Goal: Check status: Check status

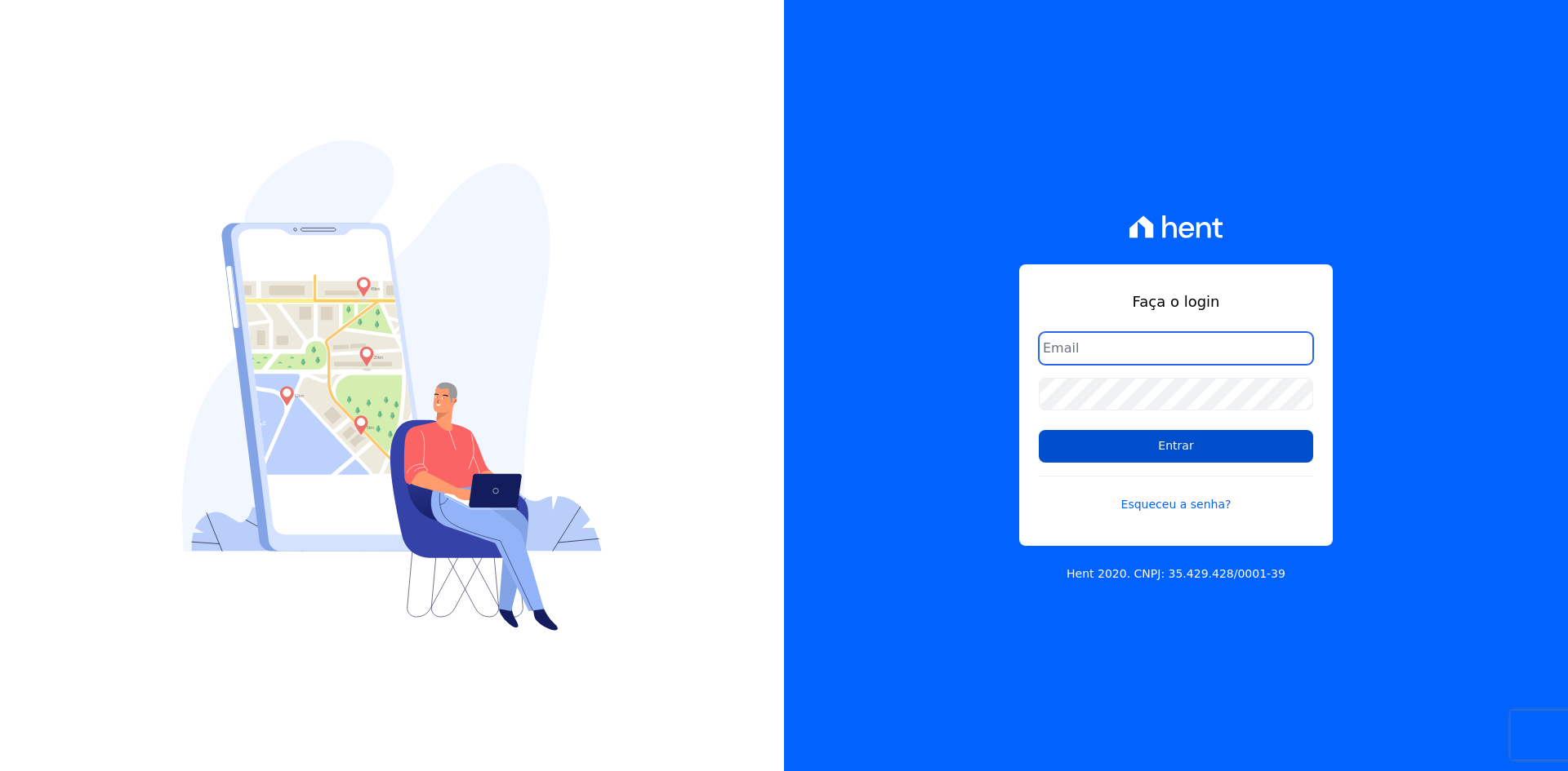
type input "[EMAIL_ADDRESS][DOMAIN_NAME]"
click at [1199, 446] on input "Entrar" at bounding box center [1176, 446] width 274 height 33
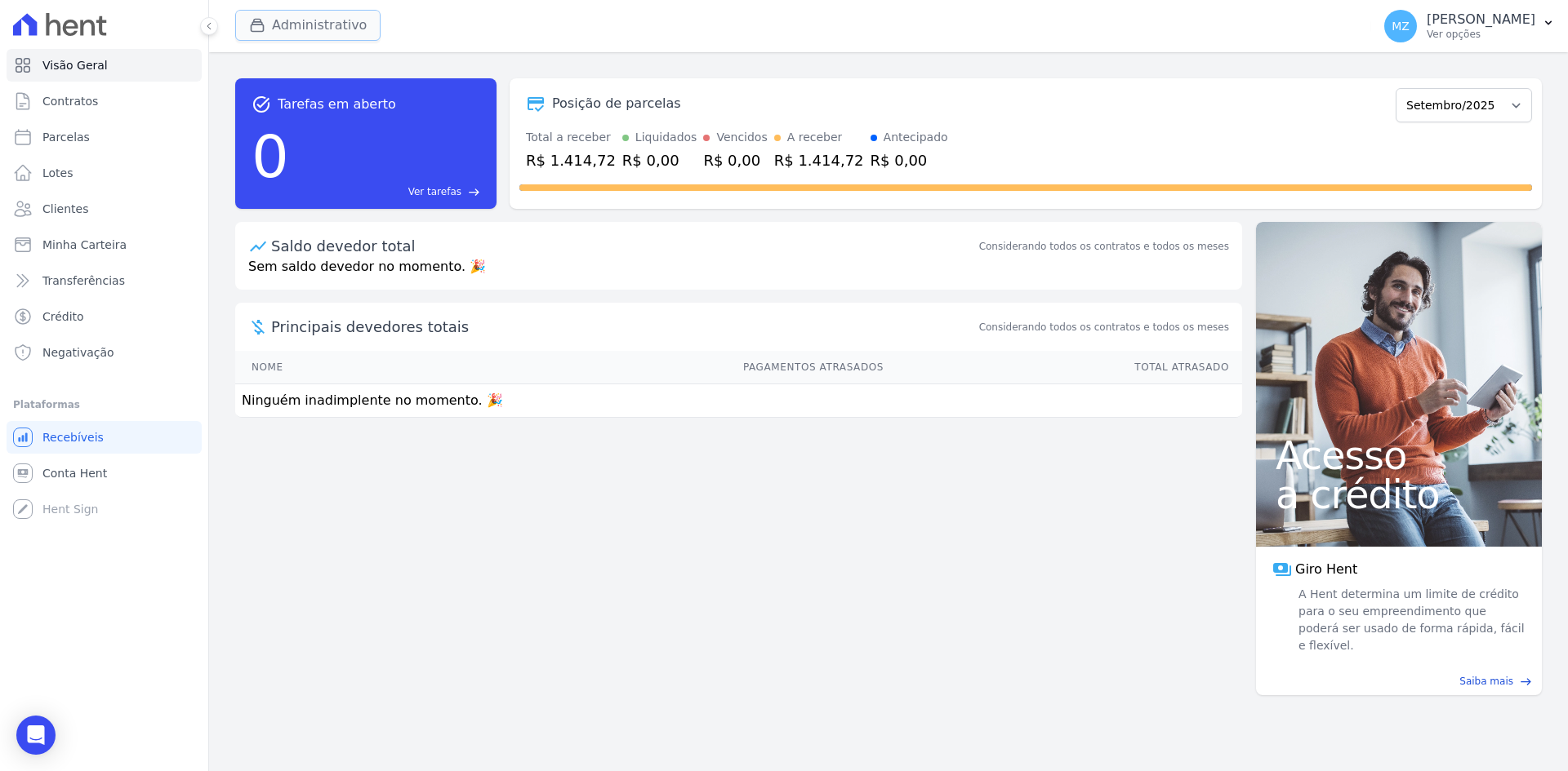
click at [287, 15] on button "Administrativo" at bounding box center [308, 25] width 146 height 31
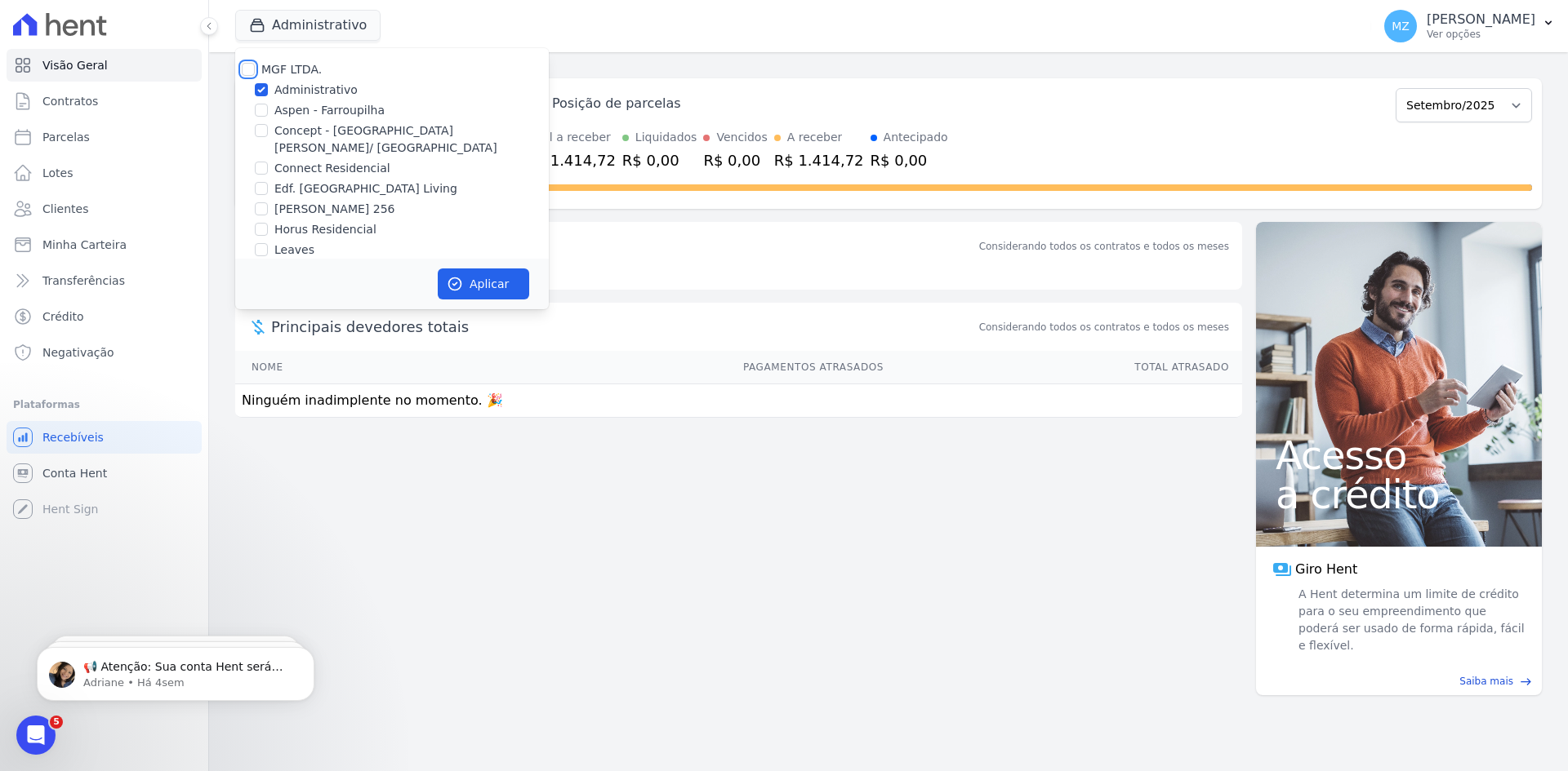
click at [246, 72] on input "MGF LTDA." at bounding box center [248, 70] width 13 height 13
checkbox input "true"
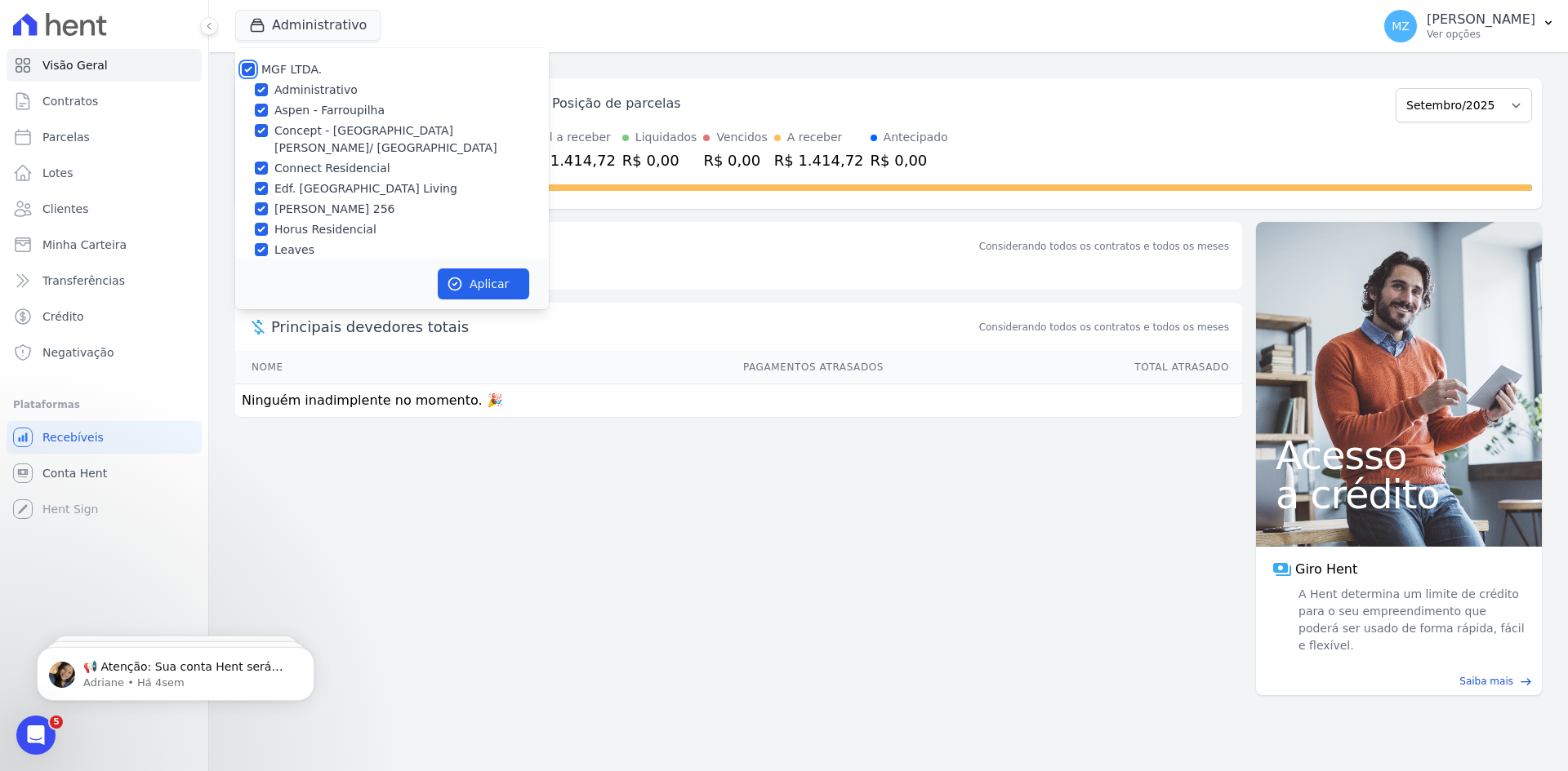
checkbox input "true"
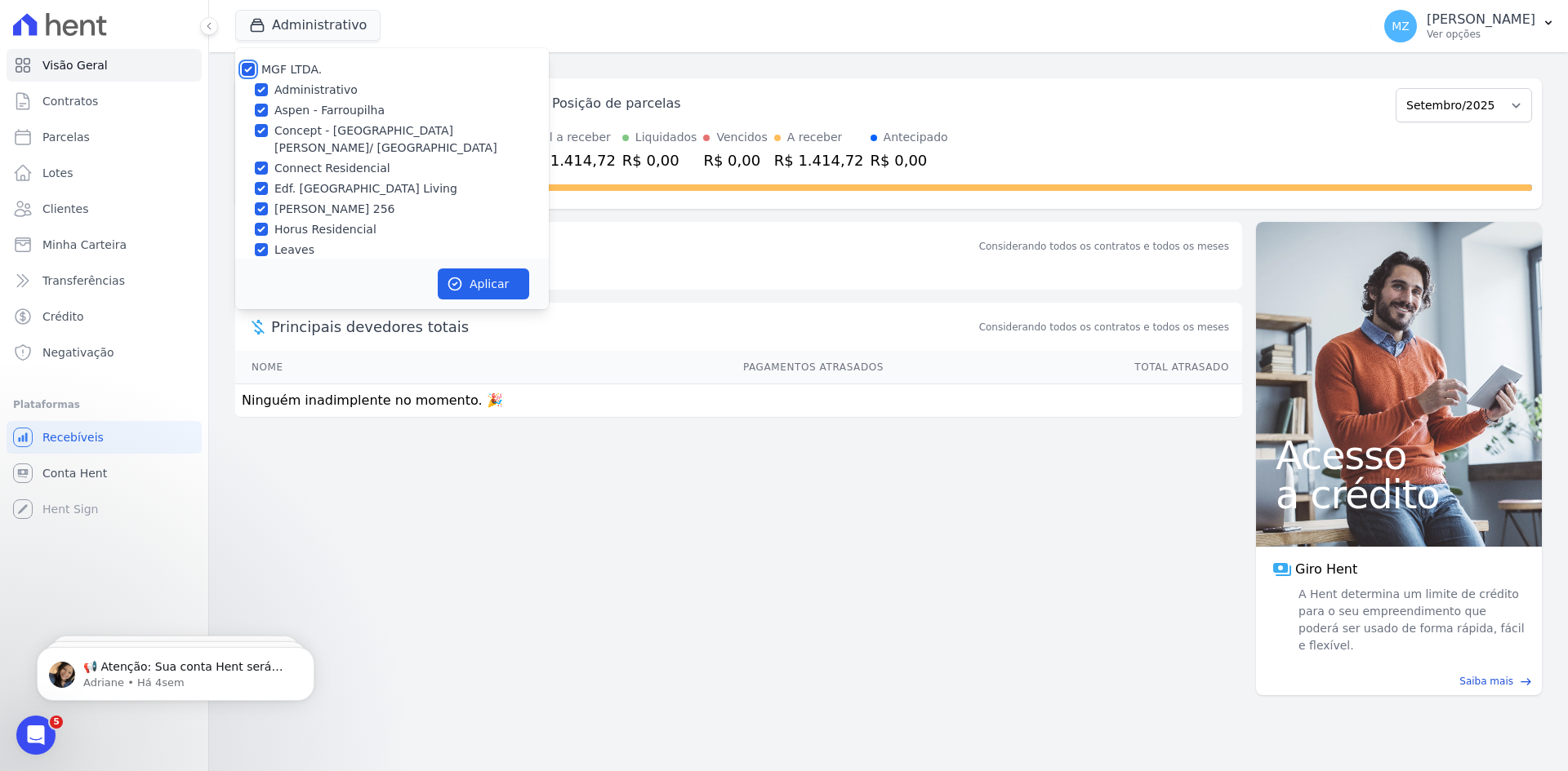
checkbox input "true"
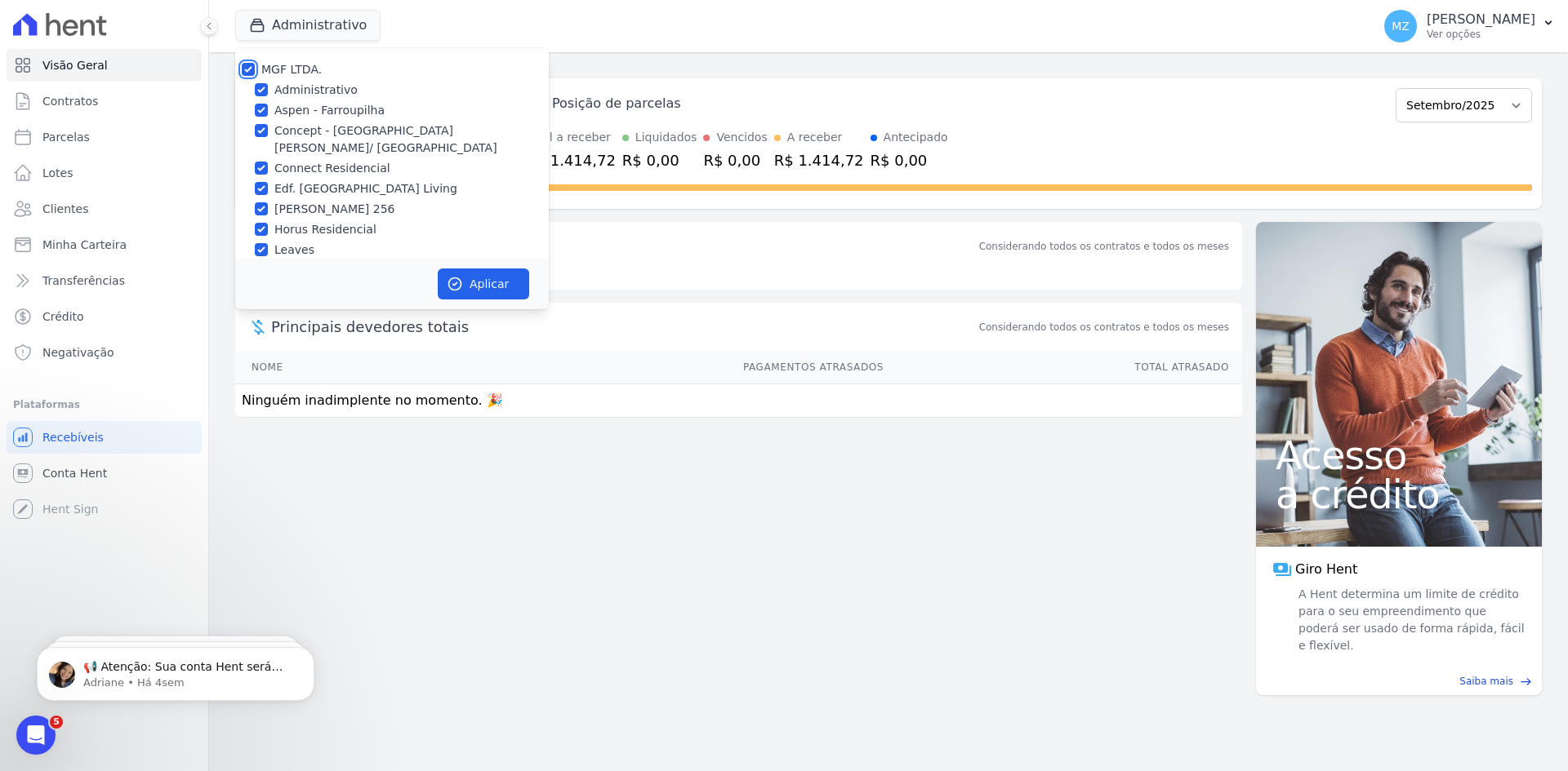
checkbox input "true"
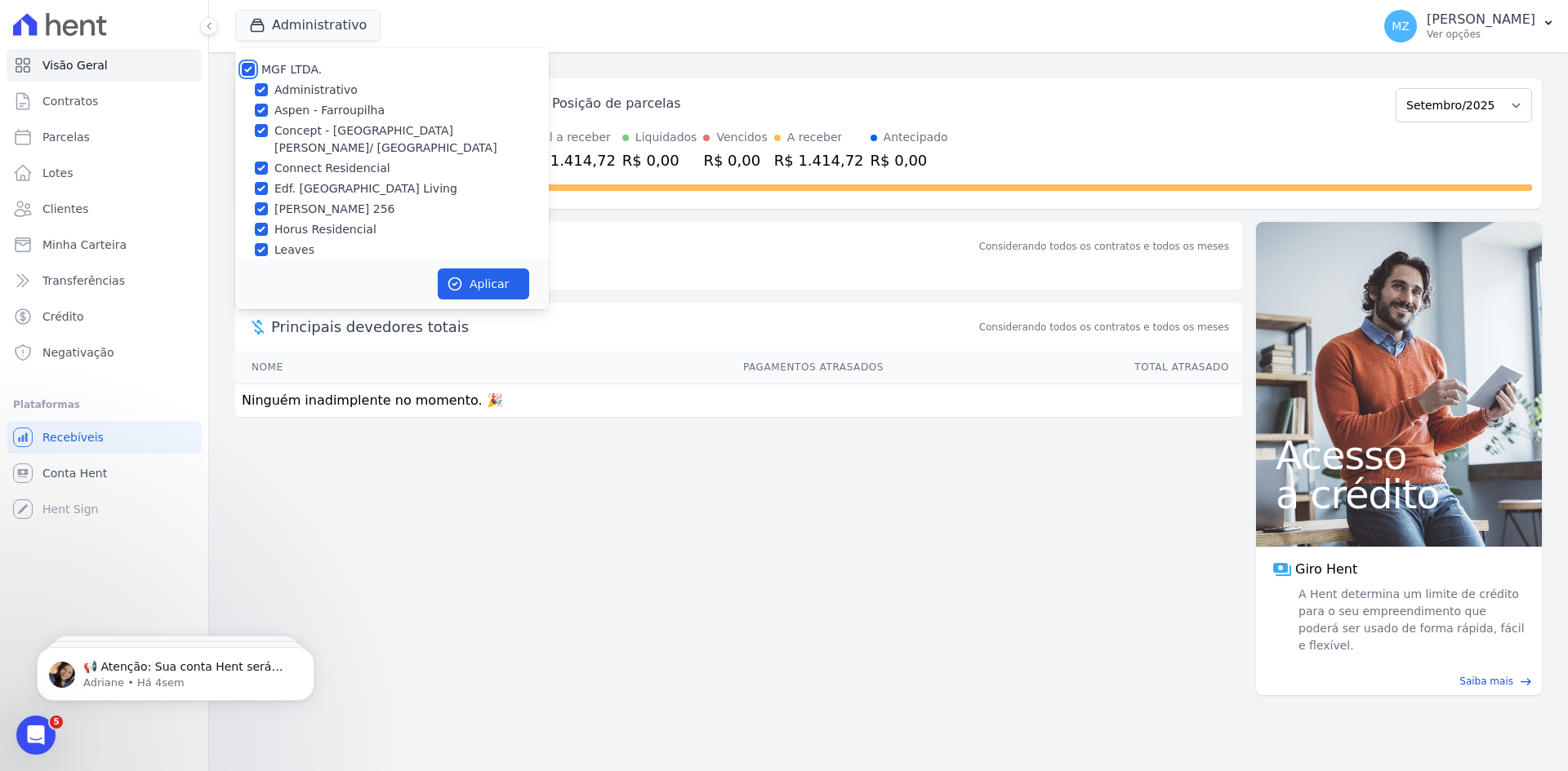
checkbox input "true"
click at [472, 288] on button "Aplicar" at bounding box center [483, 283] width 92 height 31
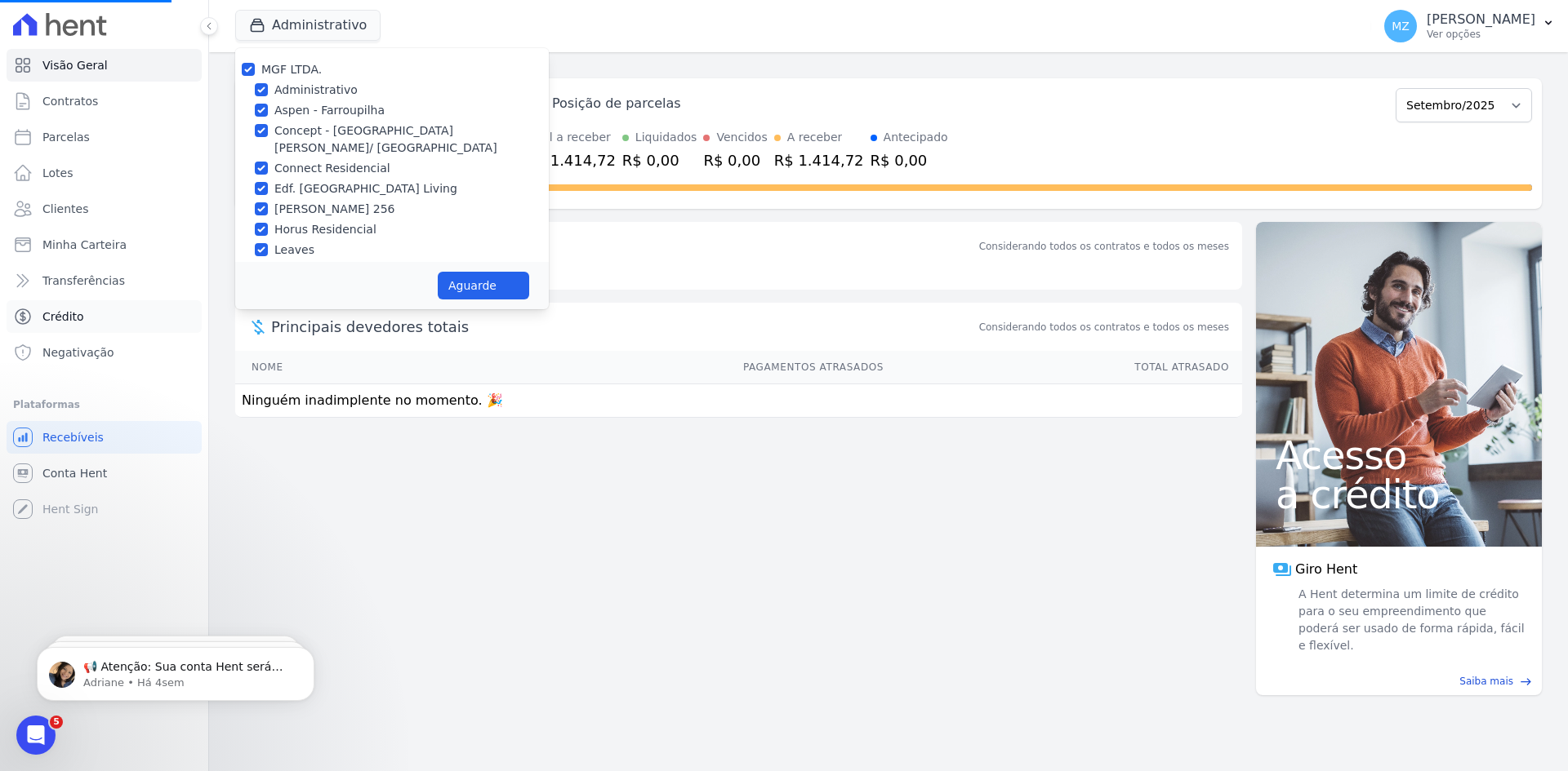
click at [87, 315] on link "Crédito" at bounding box center [104, 316] width 195 height 33
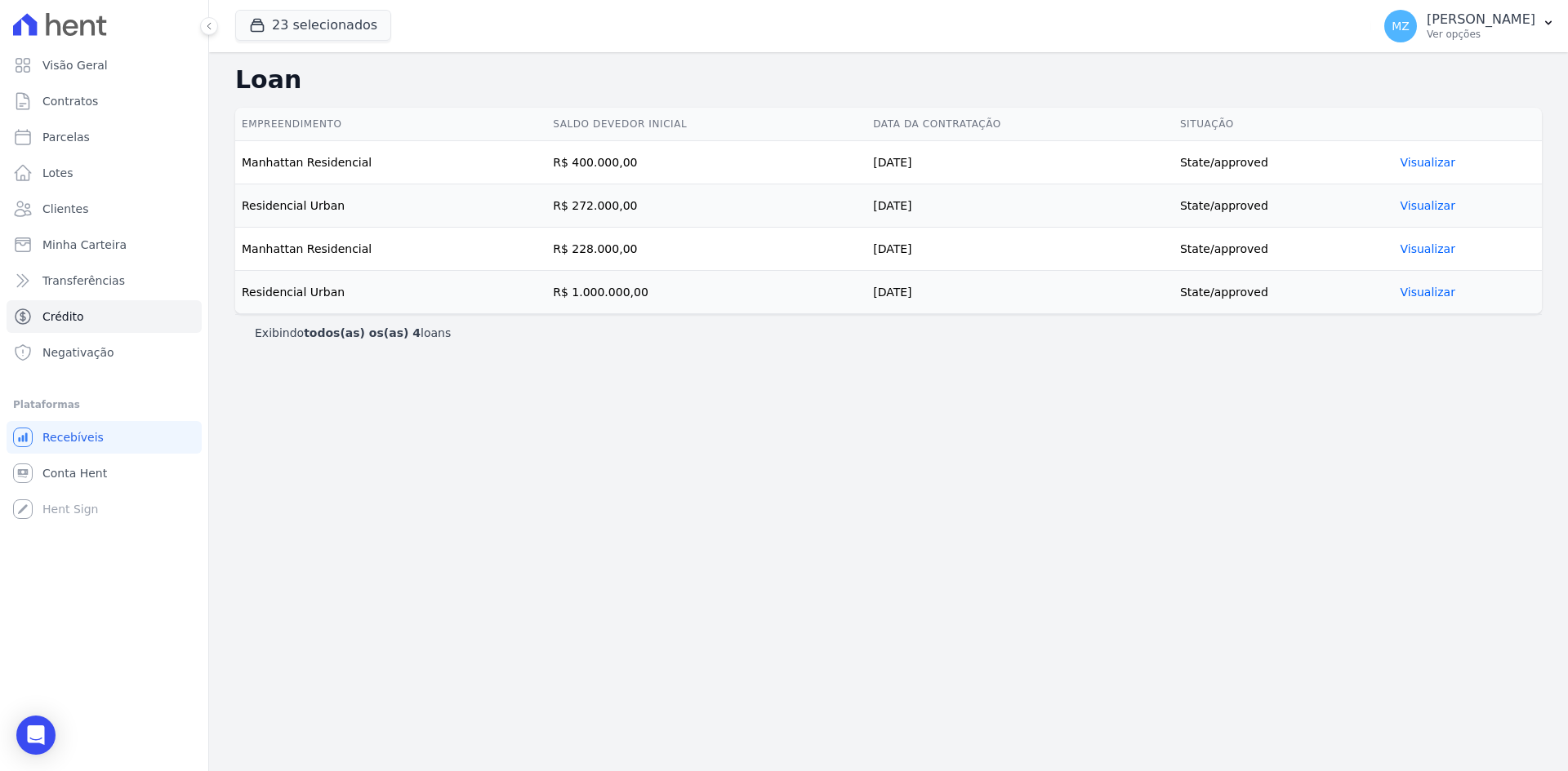
click at [1414, 157] on link "Visualizar" at bounding box center [1428, 162] width 55 height 13
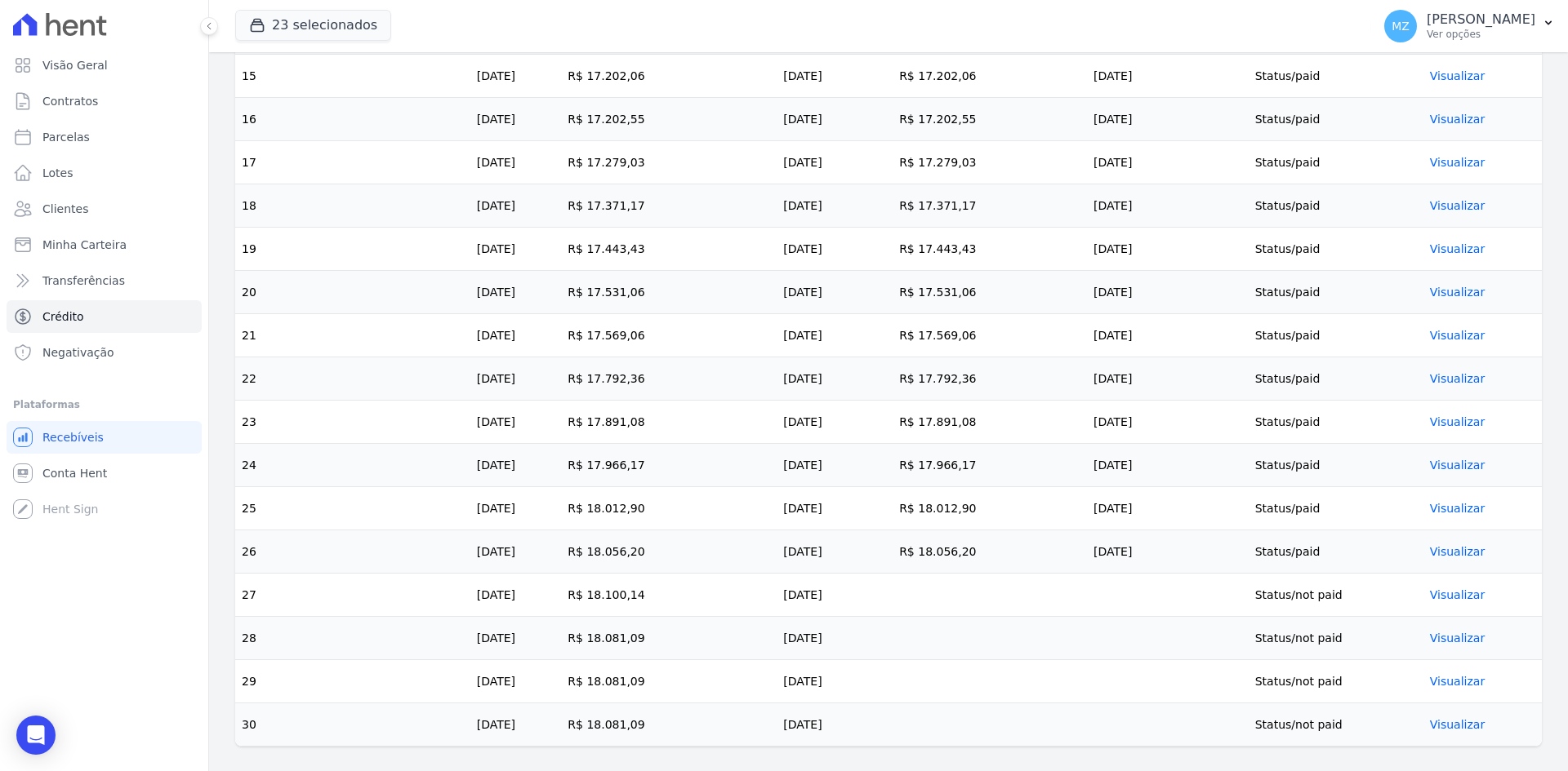
scroll to position [1158, 0]
click at [1451, 587] on link "Visualizar" at bounding box center [1457, 594] width 55 height 13
